Goal: Communication & Community: Answer question/provide support

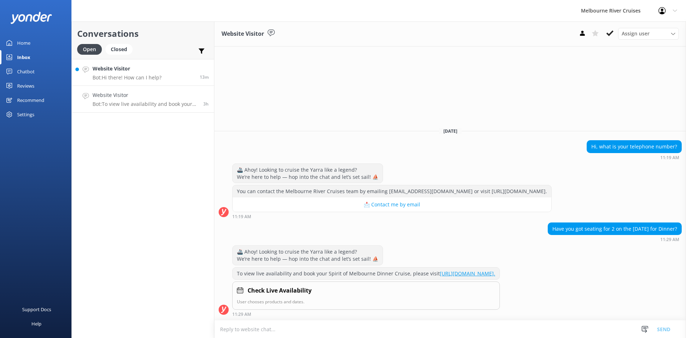
click at [176, 68] on link "Website Visitor Bot: Hi there! How can I help? 13m" at bounding box center [143, 72] width 142 height 27
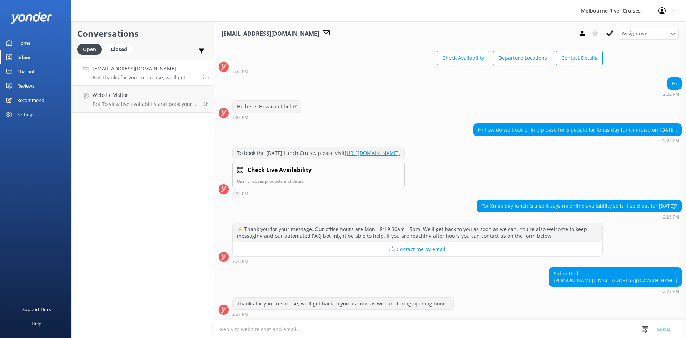
scroll to position [55, 0]
click at [662, 36] on div "Assign user" at bounding box center [648, 34] width 57 height 8
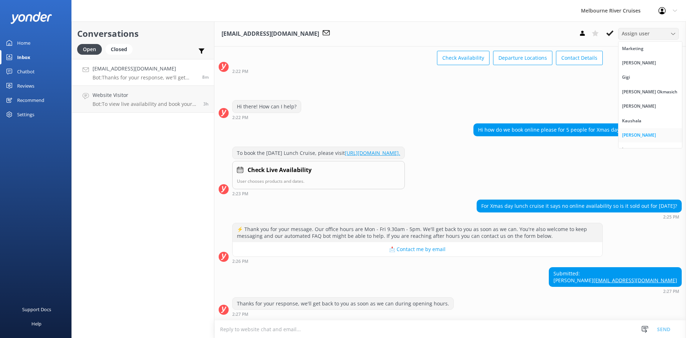
click at [634, 132] on div "[PERSON_NAME]" at bounding box center [639, 135] width 34 height 7
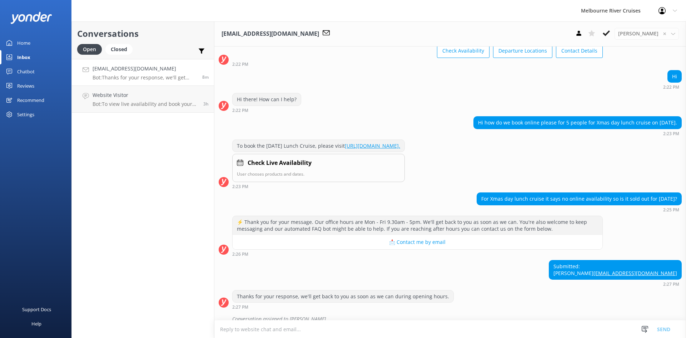
scroll to position [71, 0]
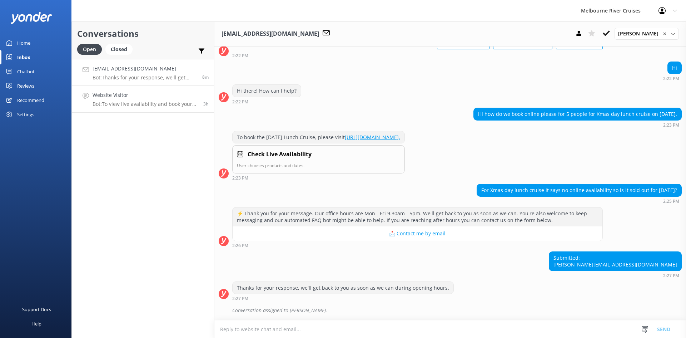
click at [127, 97] on h4 "Website Visitor" at bounding box center [145, 95] width 105 height 8
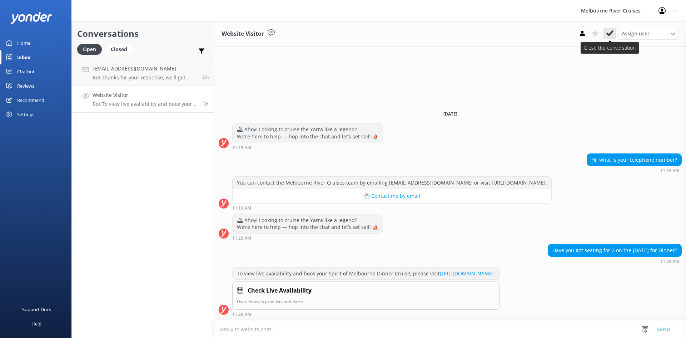
click at [614, 33] on icon at bounding box center [610, 33] width 7 height 7
